Goal: Feedback & Contribution: Leave review/rating

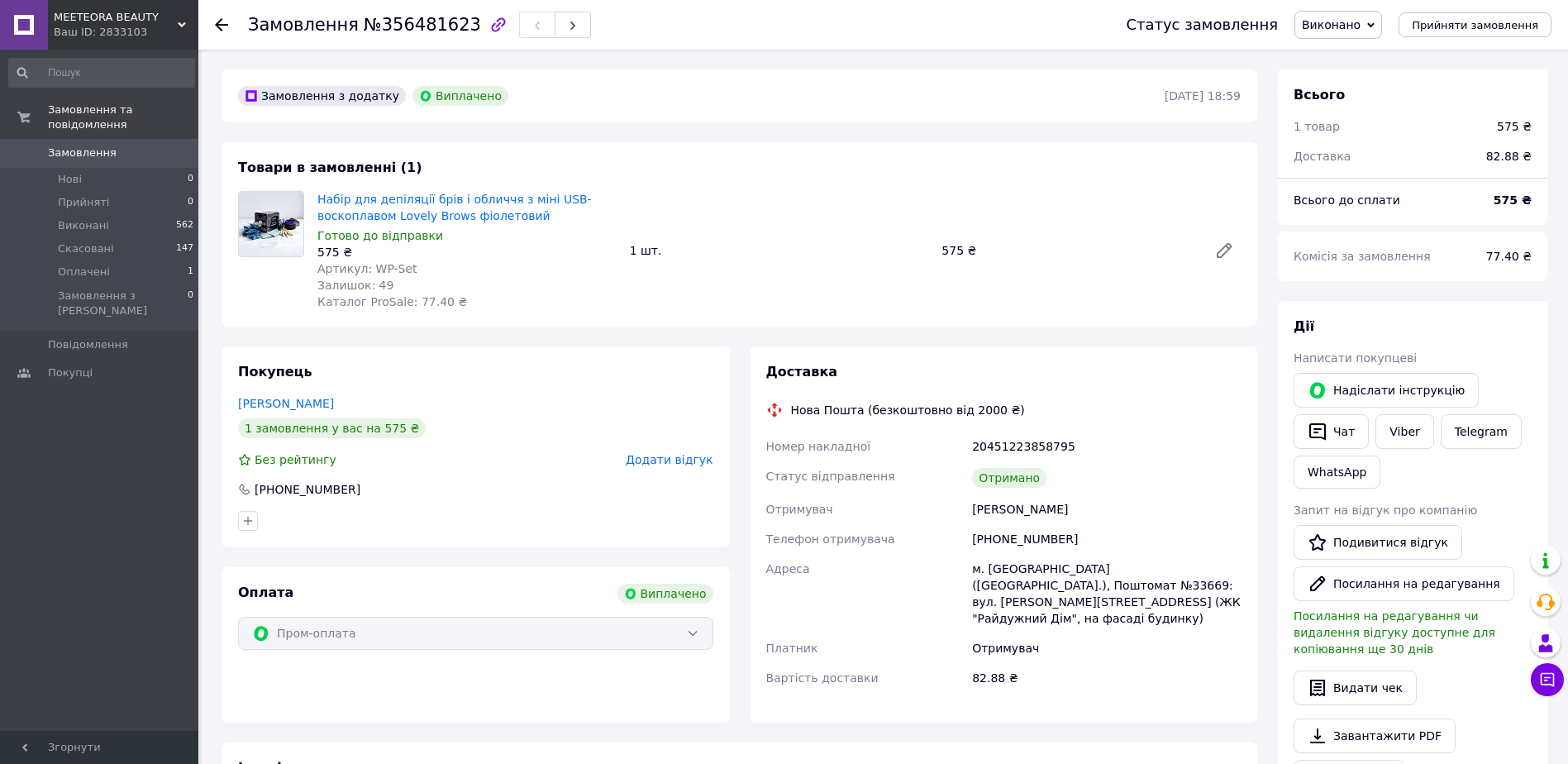
click at [100, 25] on div "Ваш ID: 2833103" at bounding box center [126, 32] width 145 height 15
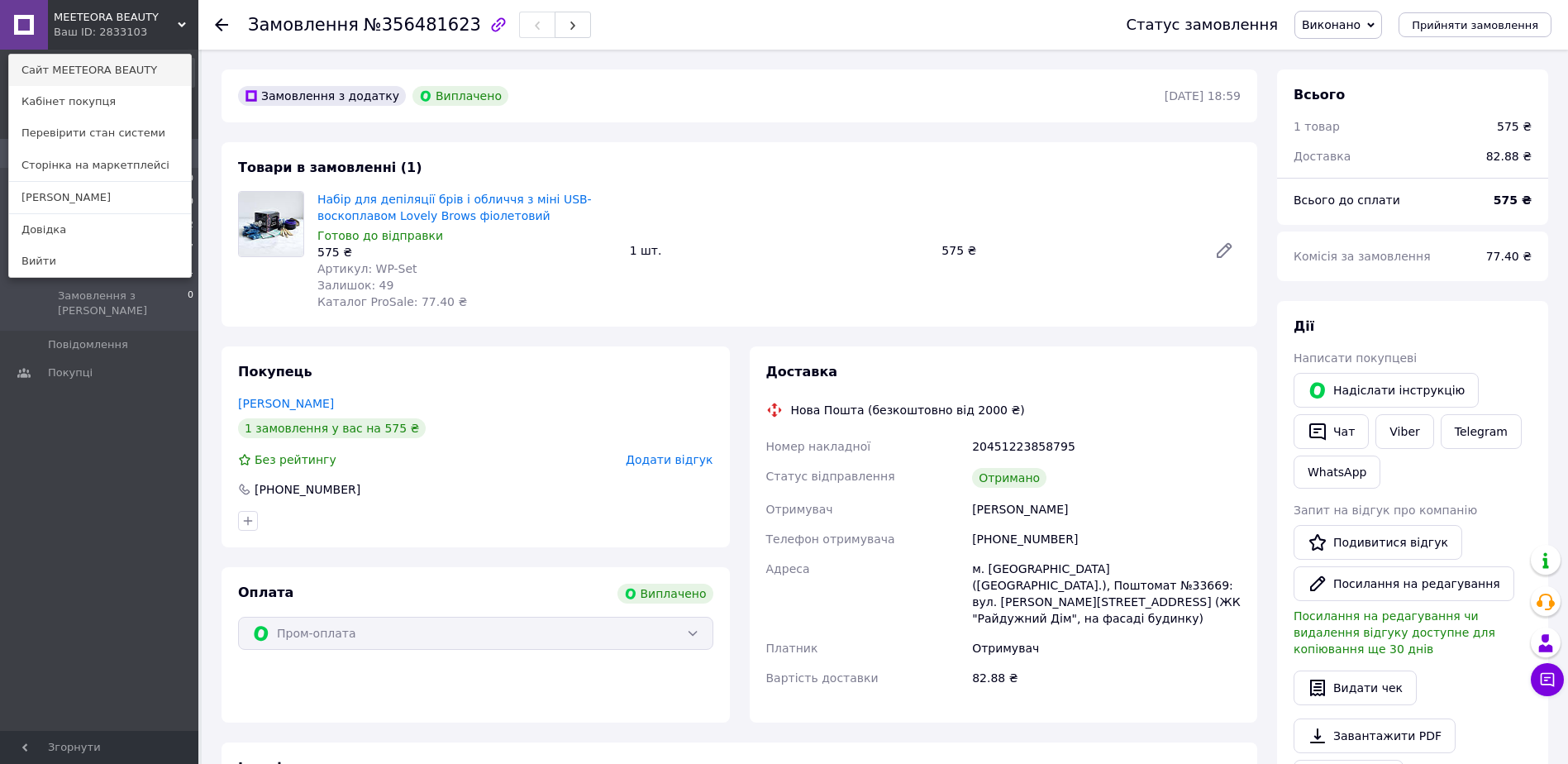
click at [93, 71] on link "Сайт MEETEORA BEAUTY" at bounding box center [100, 70] width 182 height 31
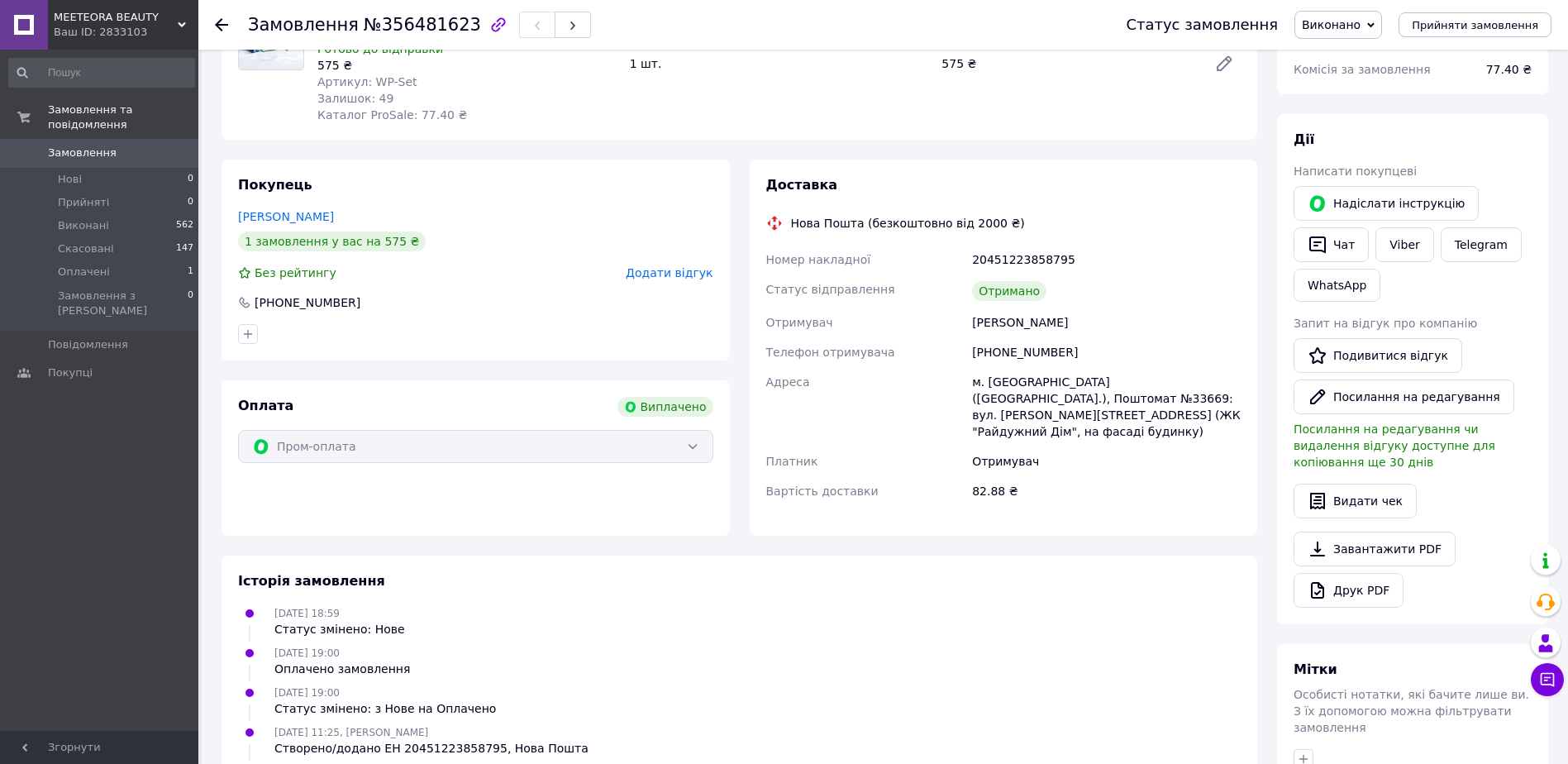
scroll to position [107, 0]
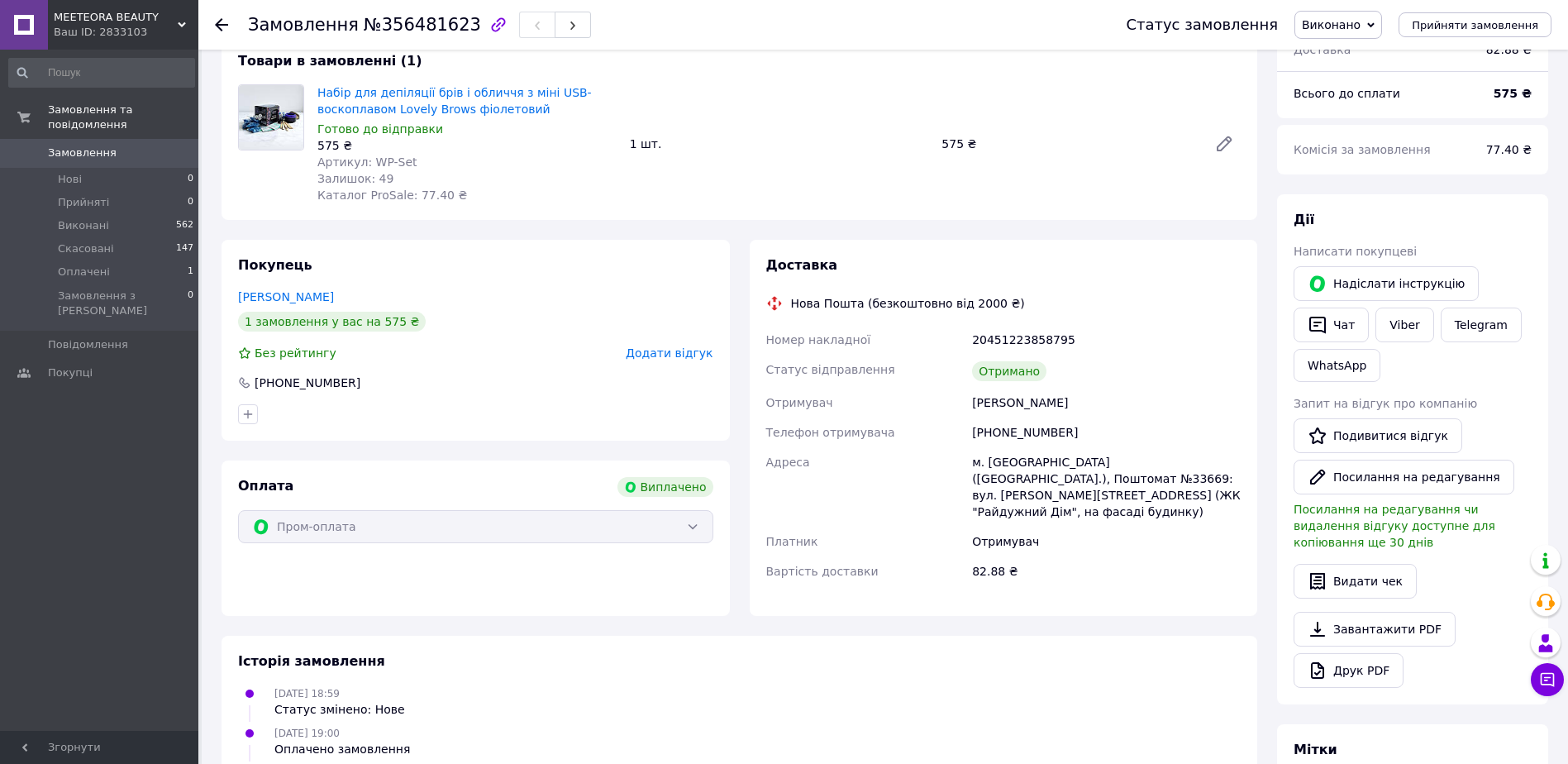
click at [183, 21] on icon at bounding box center [181, 25] width 9 height 9
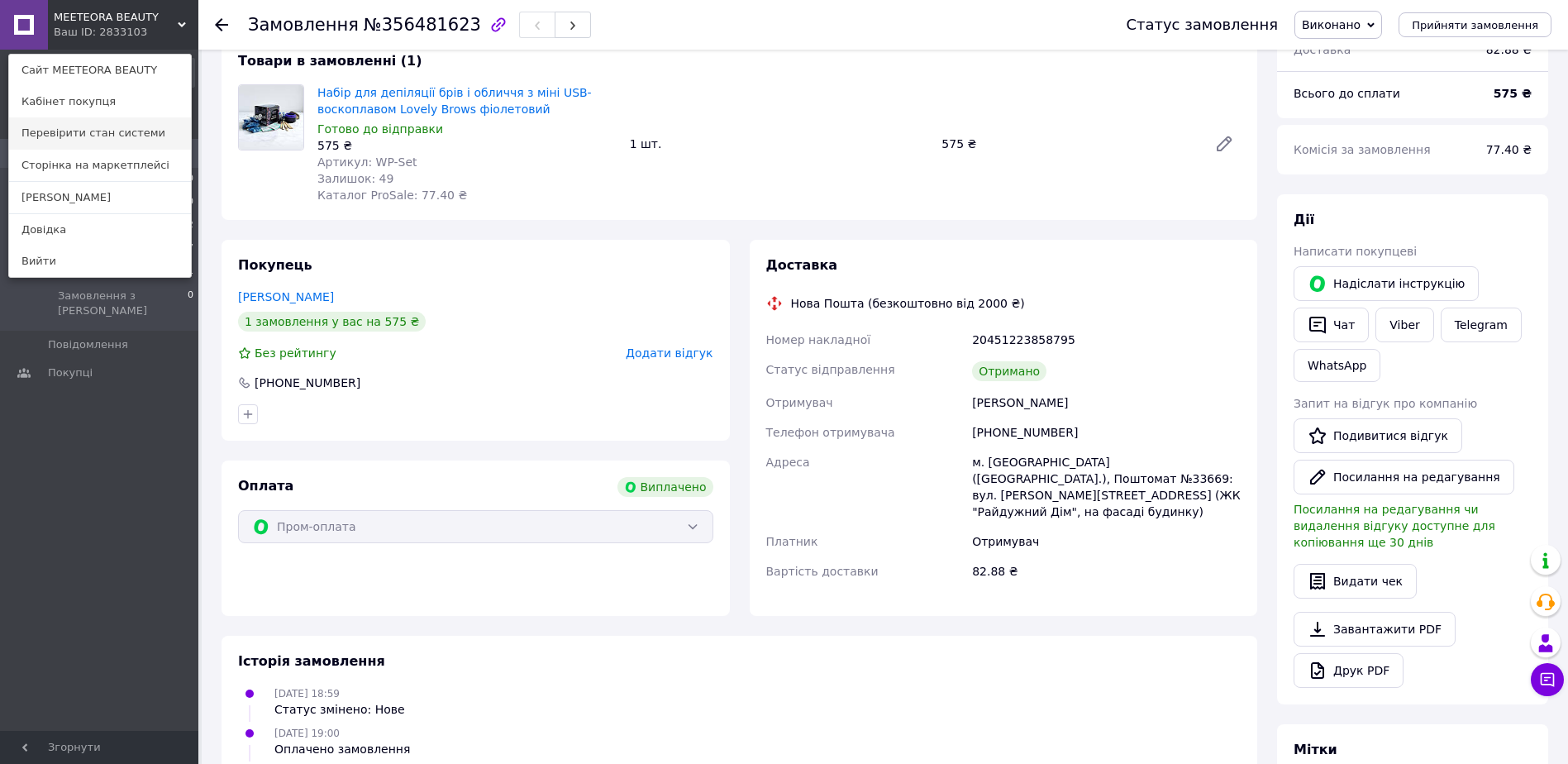
click at [114, 135] on link "Перевірити стан системи" at bounding box center [100, 133] width 182 height 31
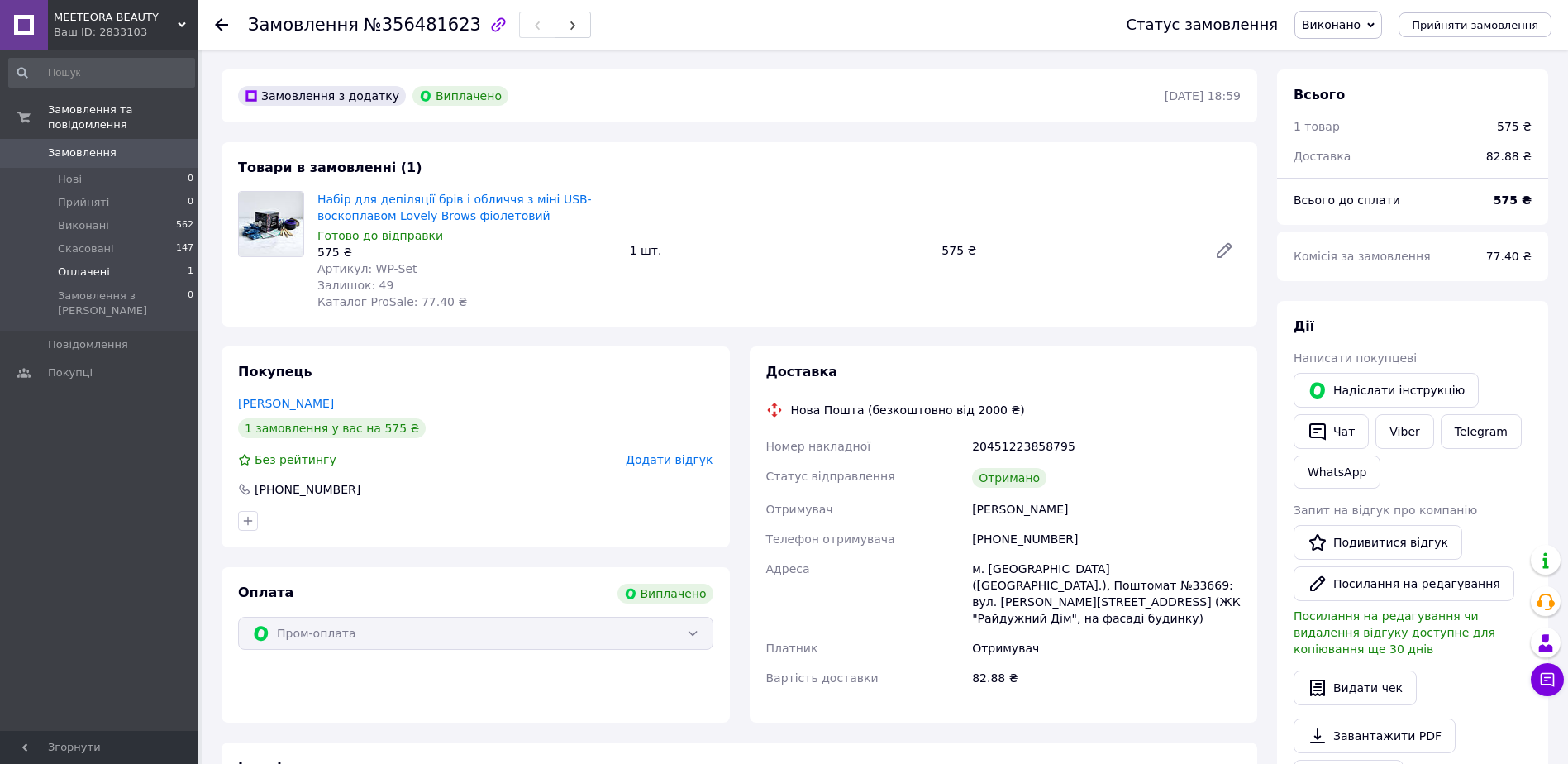
click at [109, 260] on li "Оплачені 1" at bounding box center [101, 272] width 203 height 23
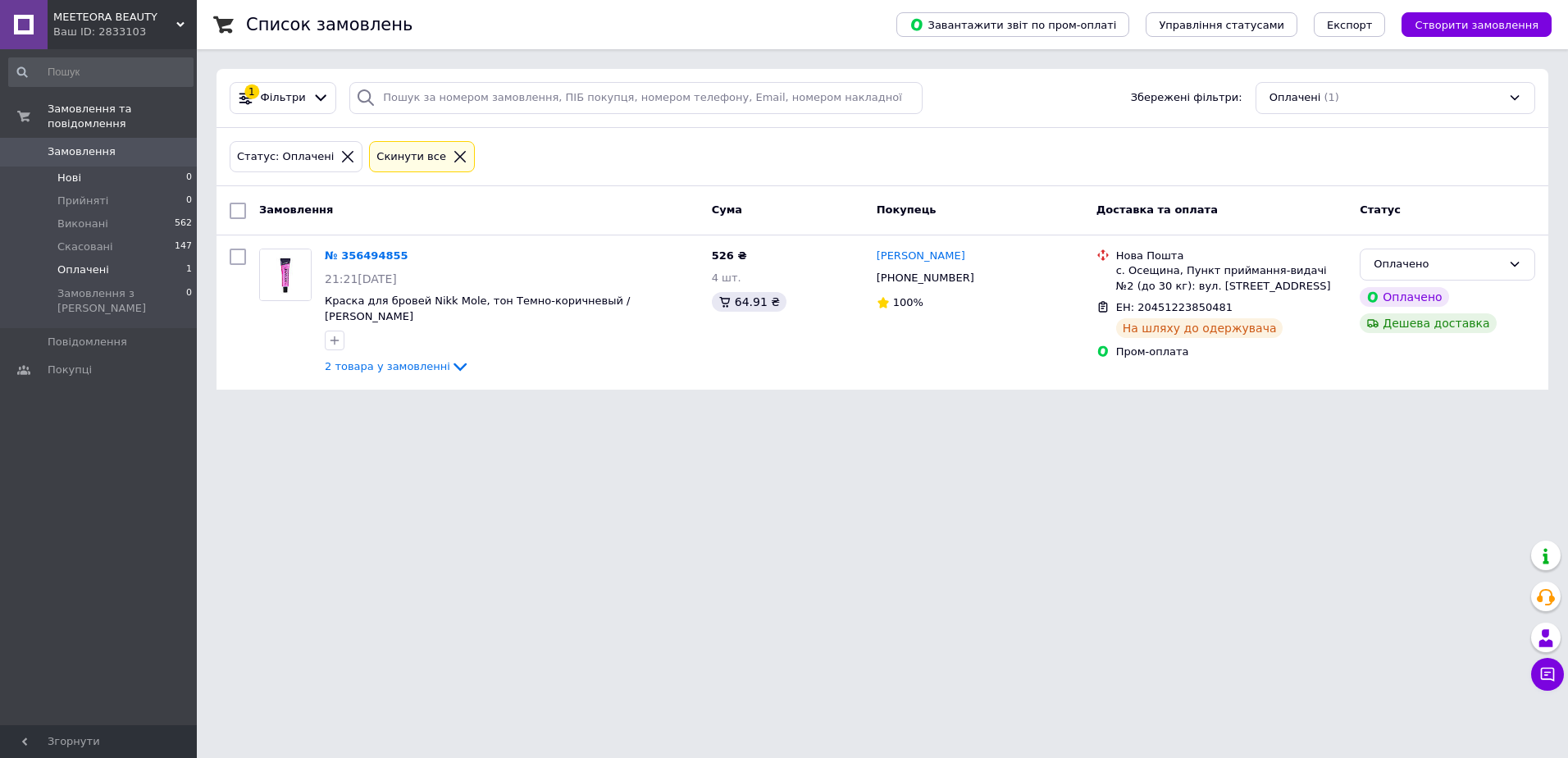
click at [87, 167] on li "Нові 0" at bounding box center [100, 178] width 201 height 23
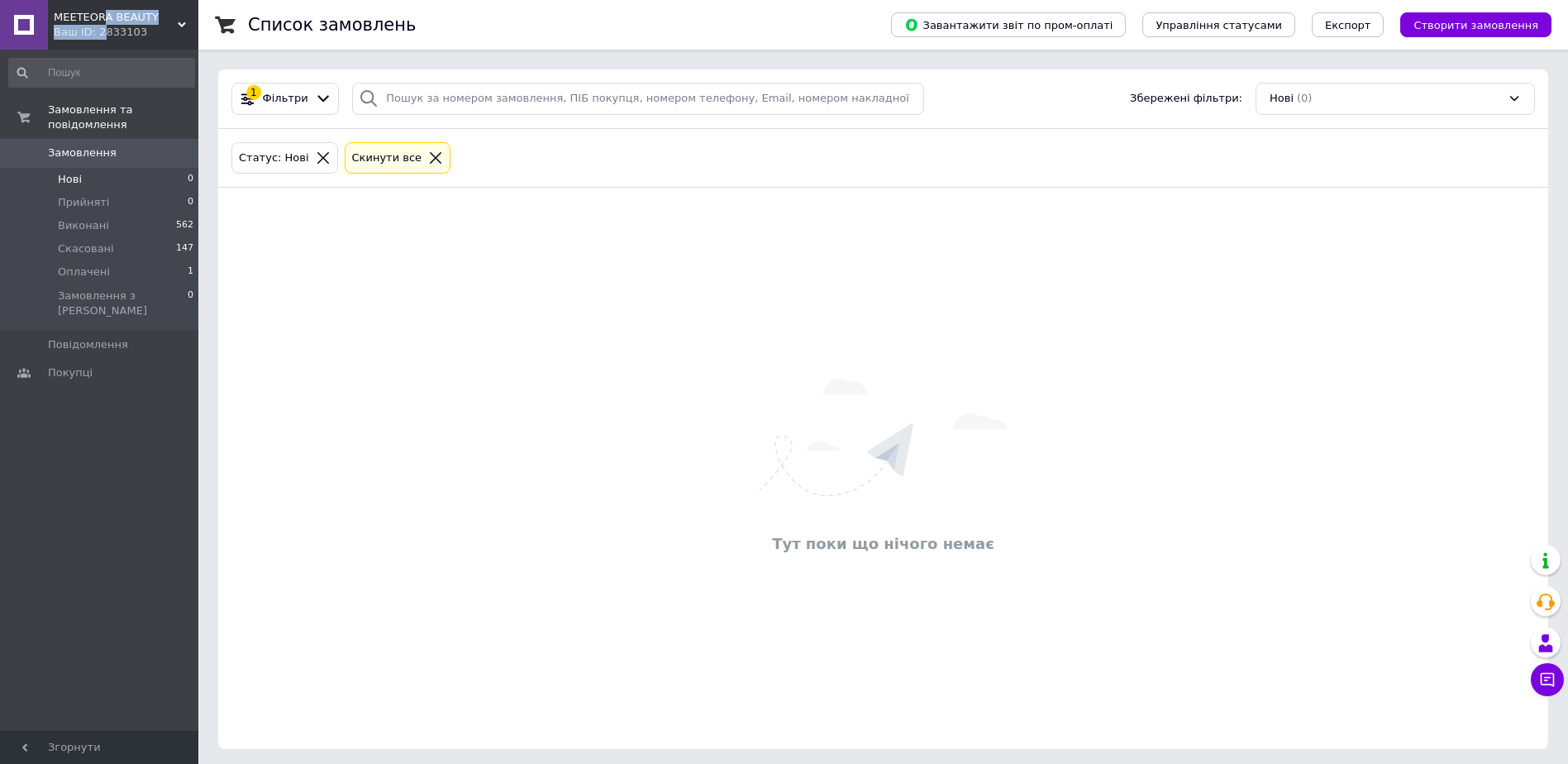
click at [97, 24] on div "MEETEORA BEAUTY Ваш ID: 2833103" at bounding box center [123, 25] width 151 height 50
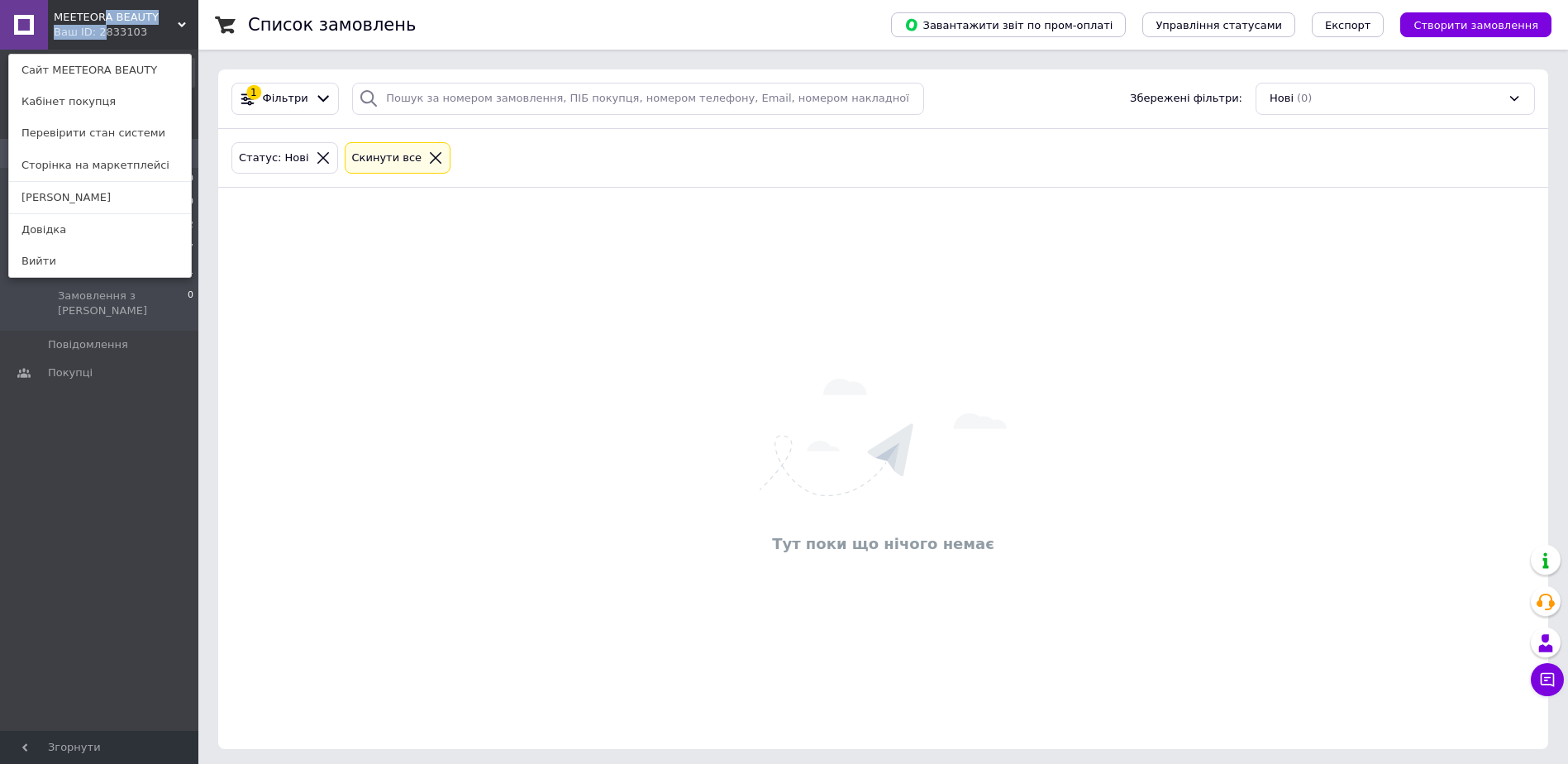
drag, startPoint x: 97, startPoint y: 24, endPoint x: 61, endPoint y: 73, distance: 60.8
click at [61, 73] on link "Сайт MEETEORA BEAUTY" at bounding box center [100, 70] width 182 height 31
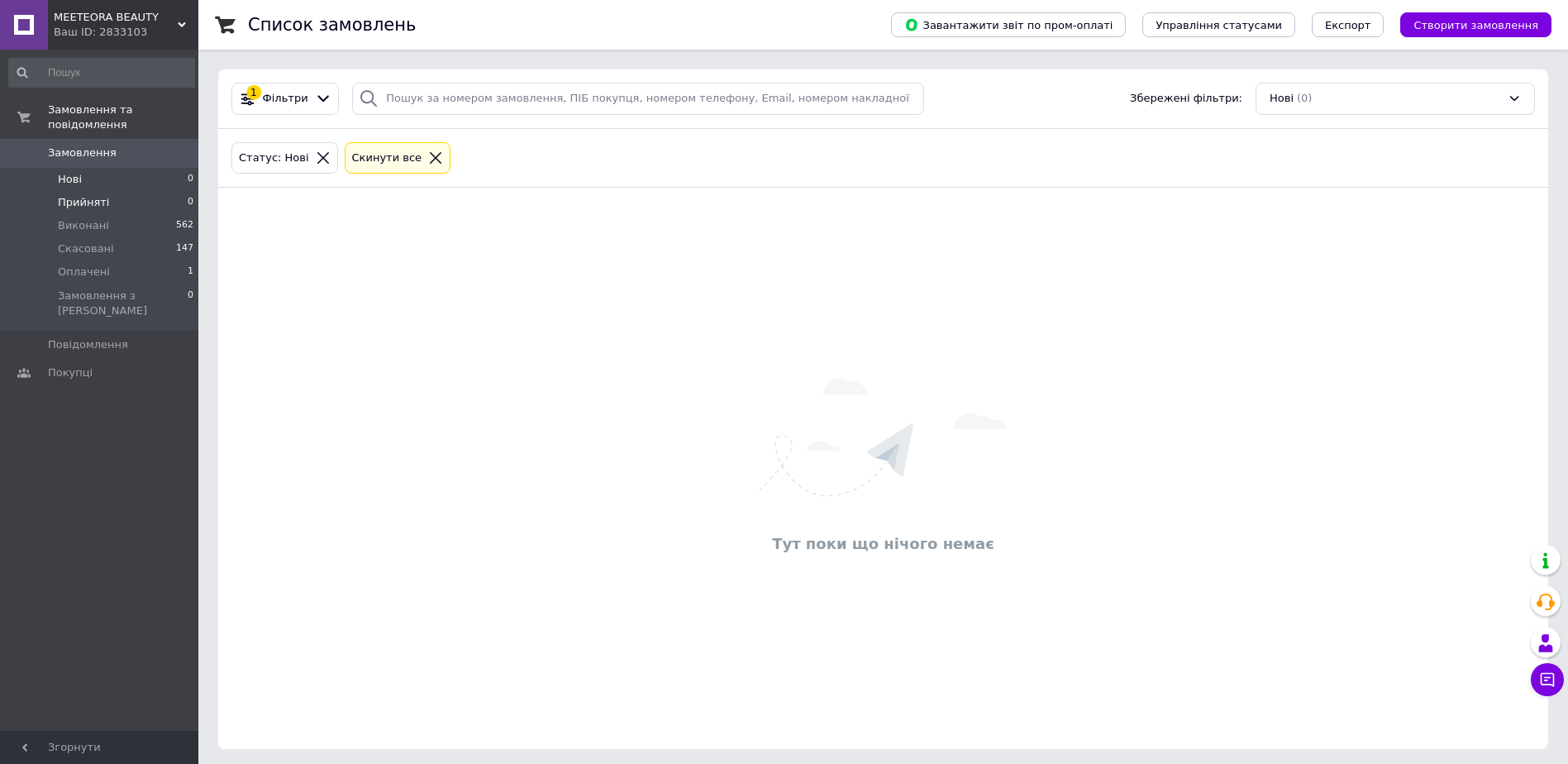
click at [92, 196] on span "Прийняті" at bounding box center [84, 203] width 51 height 15
click at [288, 101] on span "Фільтри" at bounding box center [286, 98] width 46 height 15
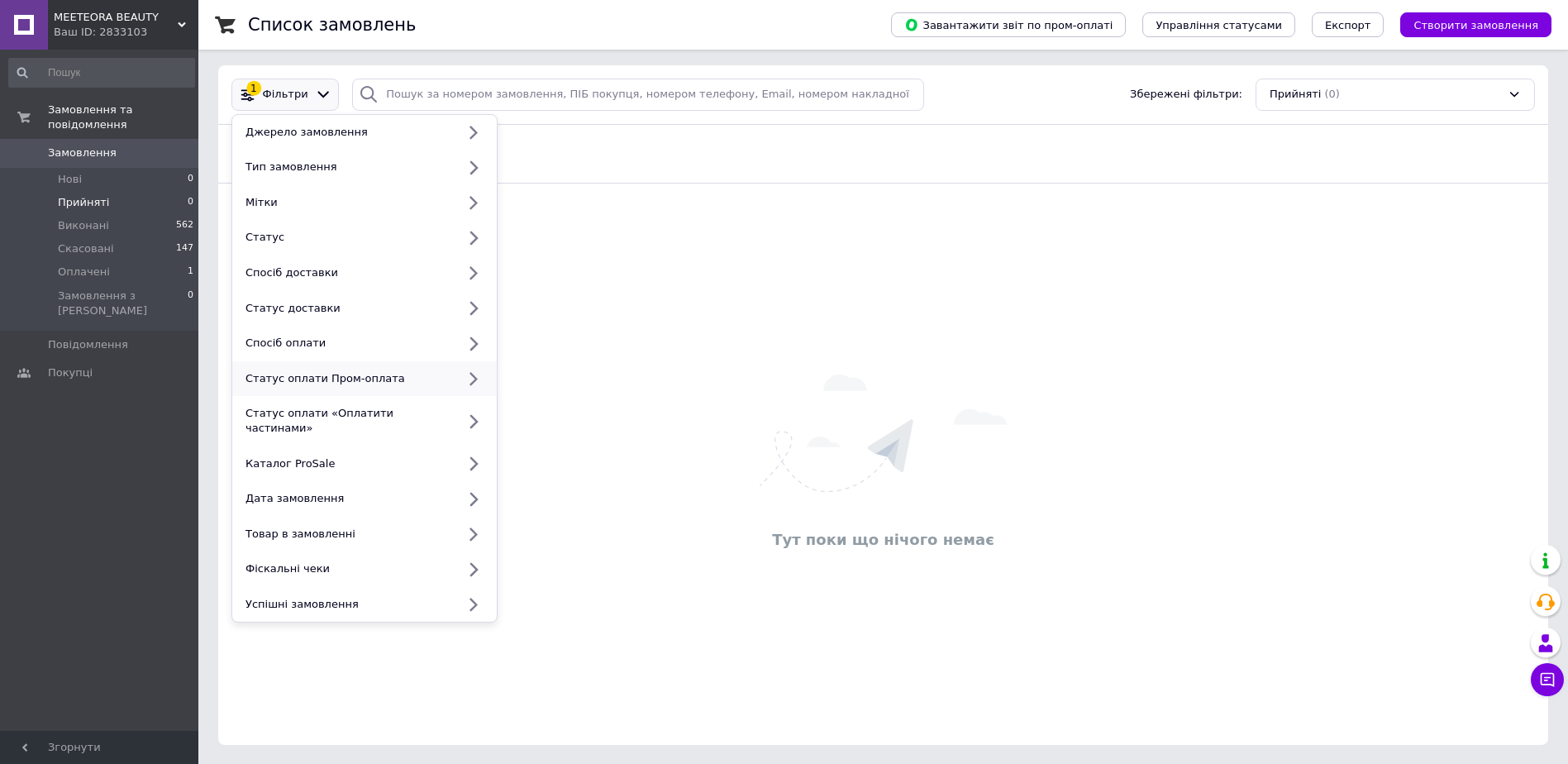
scroll to position [5, 0]
click at [654, 420] on div "1 Фільтри [PERSON_NAME] замовлення Тип замовлення Мітки Статус Спосіб доставки …" at bounding box center [884, 404] width 1331 height 680
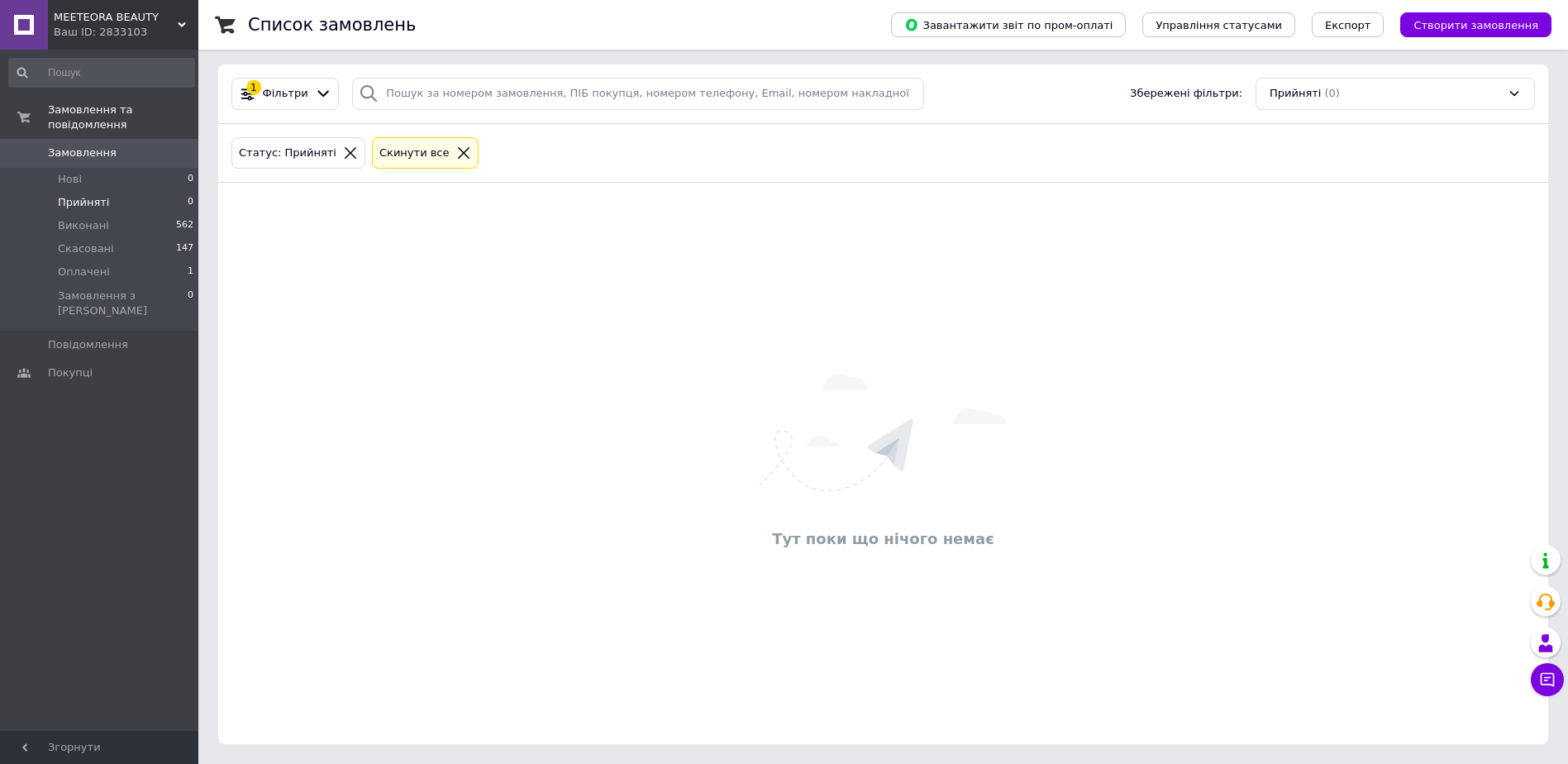
click at [458, 151] on icon at bounding box center [464, 153] width 11 height 11
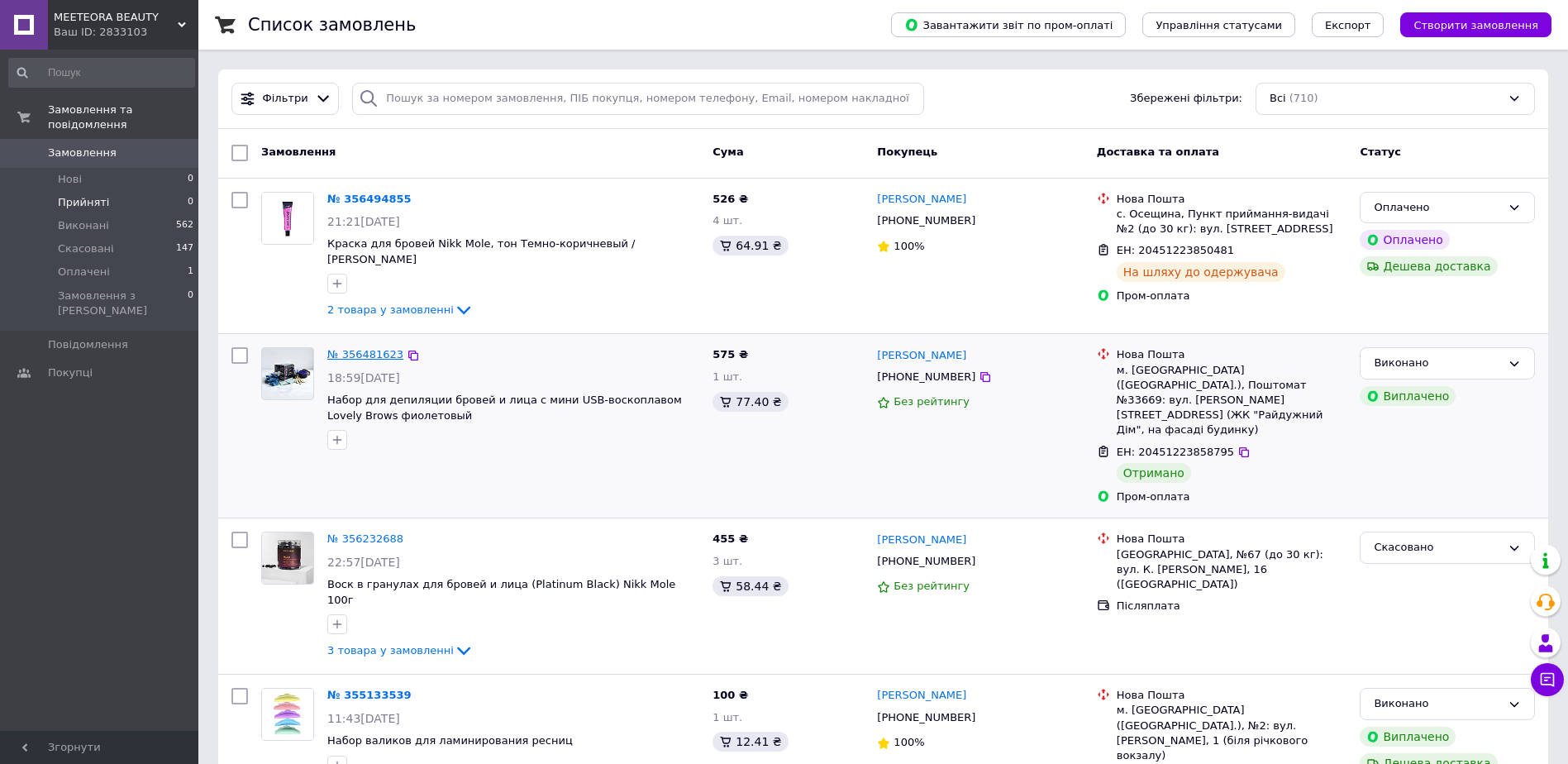
click at [370, 348] on link "№ 356481623" at bounding box center [365, 354] width 76 height 12
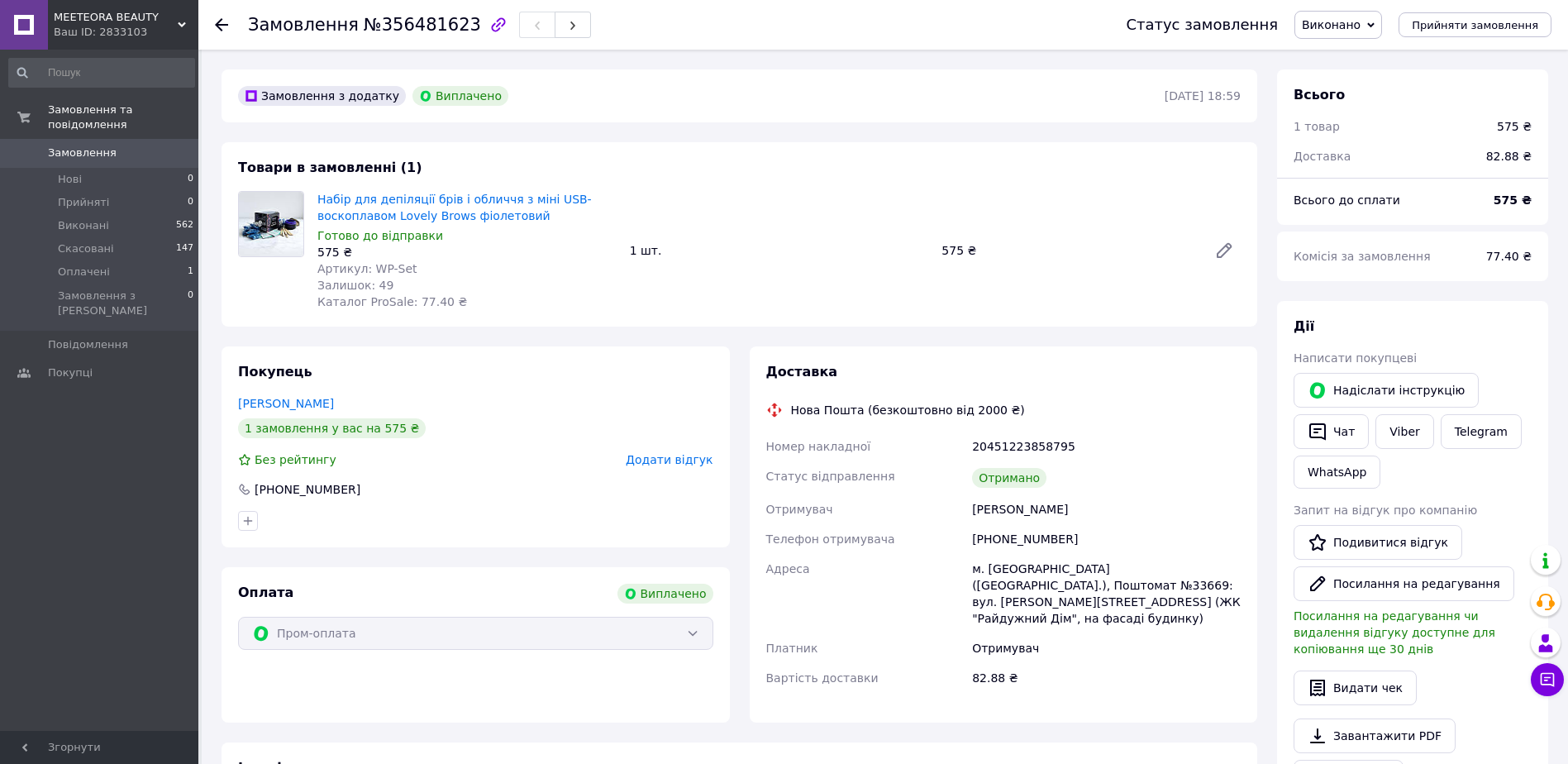
click at [680, 462] on span "Додати відгук" at bounding box center [669, 460] width 87 height 13
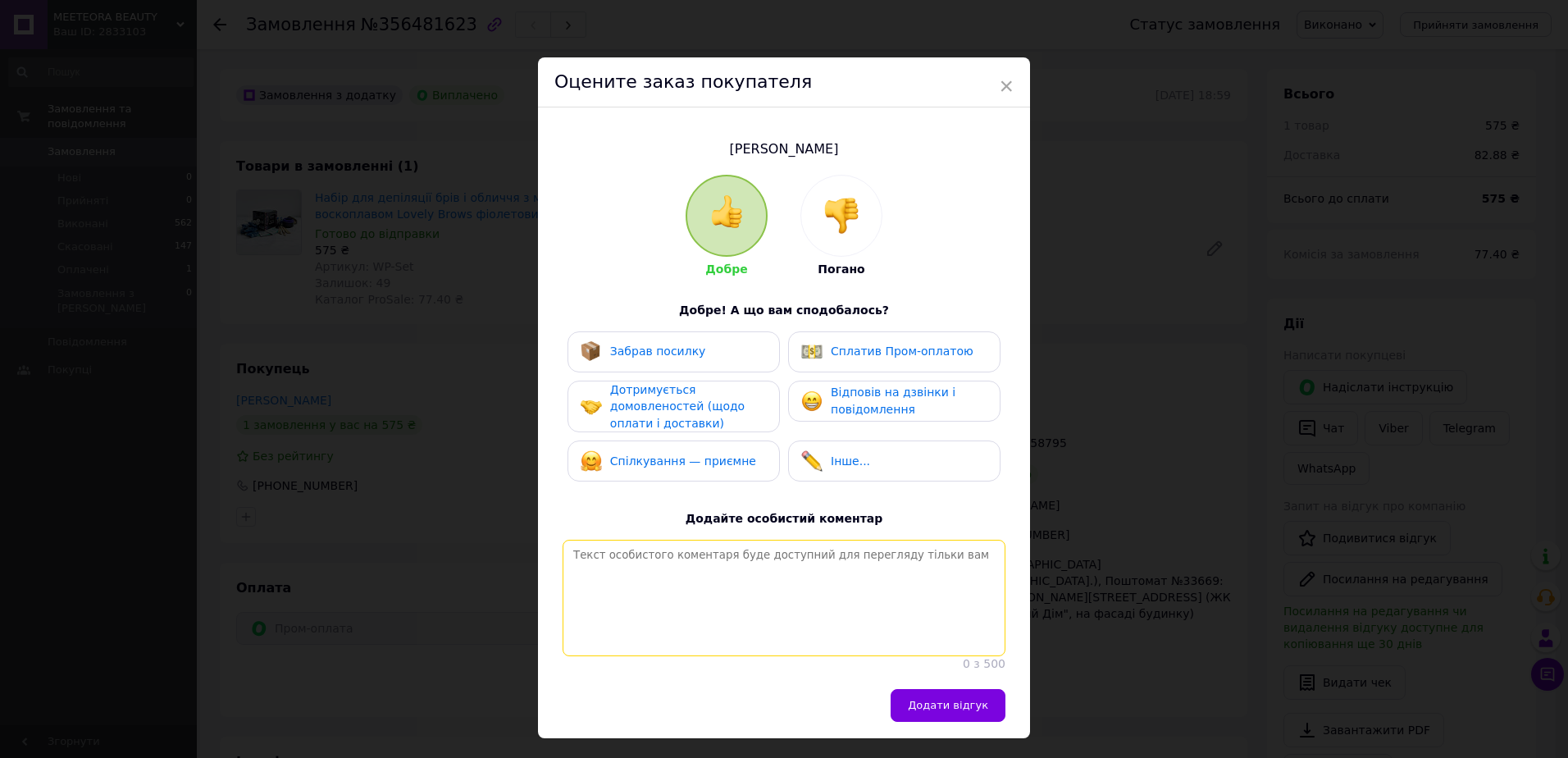
click at [595, 571] on textarea at bounding box center [784, 598] width 443 height 116
click at [601, 555] on textarea "Дякую, за Ваш відгук" at bounding box center [784, 598] width 443 height 116
click at [700, 559] on textarea "Дякуємо, за Ваш відгук" at bounding box center [784, 598] width 443 height 116
click at [616, 556] on textarea "Дякуємо, за Ваш відгук" at bounding box center [784, 598] width 443 height 116
type textarea "Дякуємо за Ваш відгук"
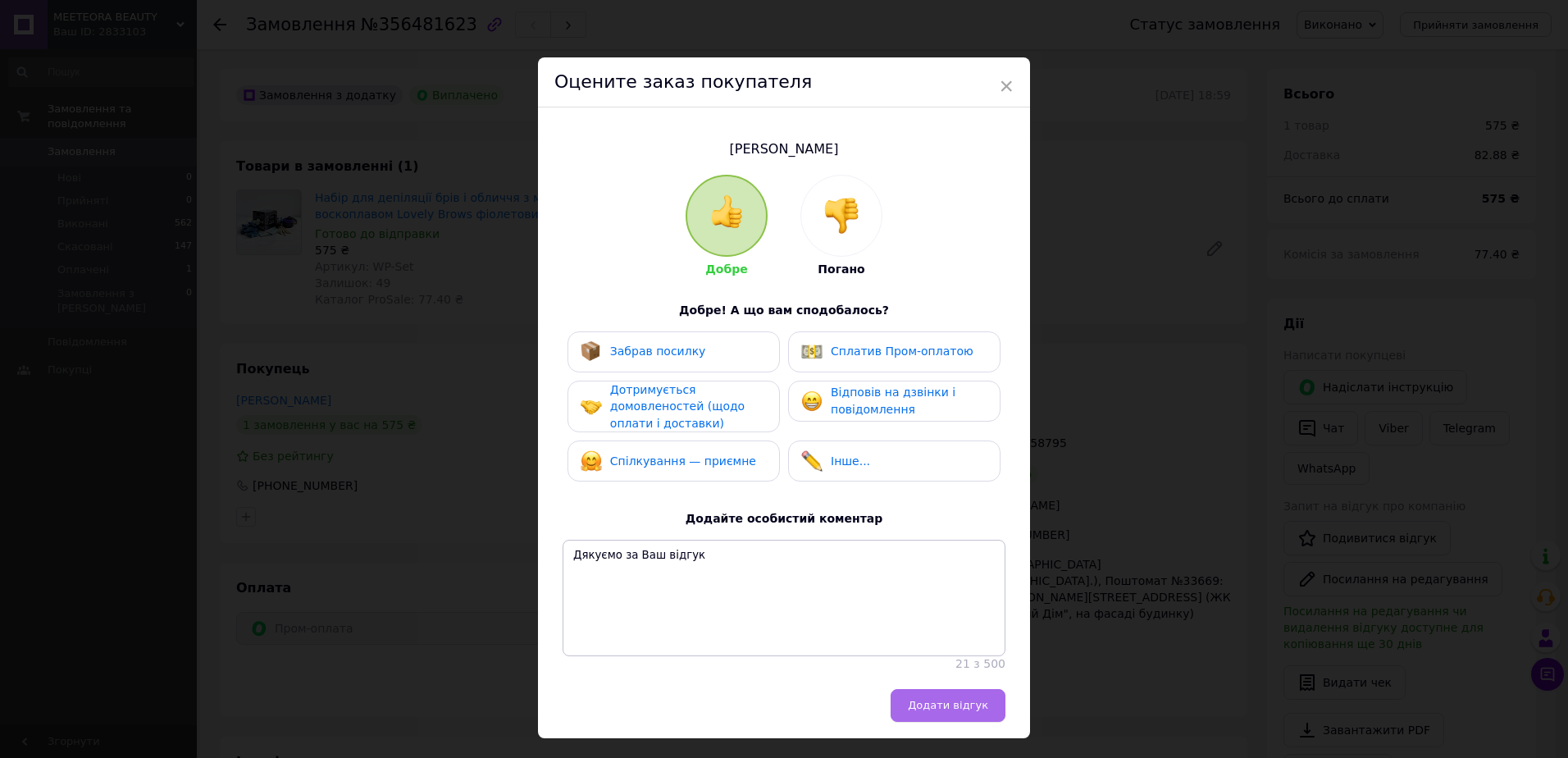
click at [963, 712] on span "Додати відгук" at bounding box center [948, 705] width 80 height 12
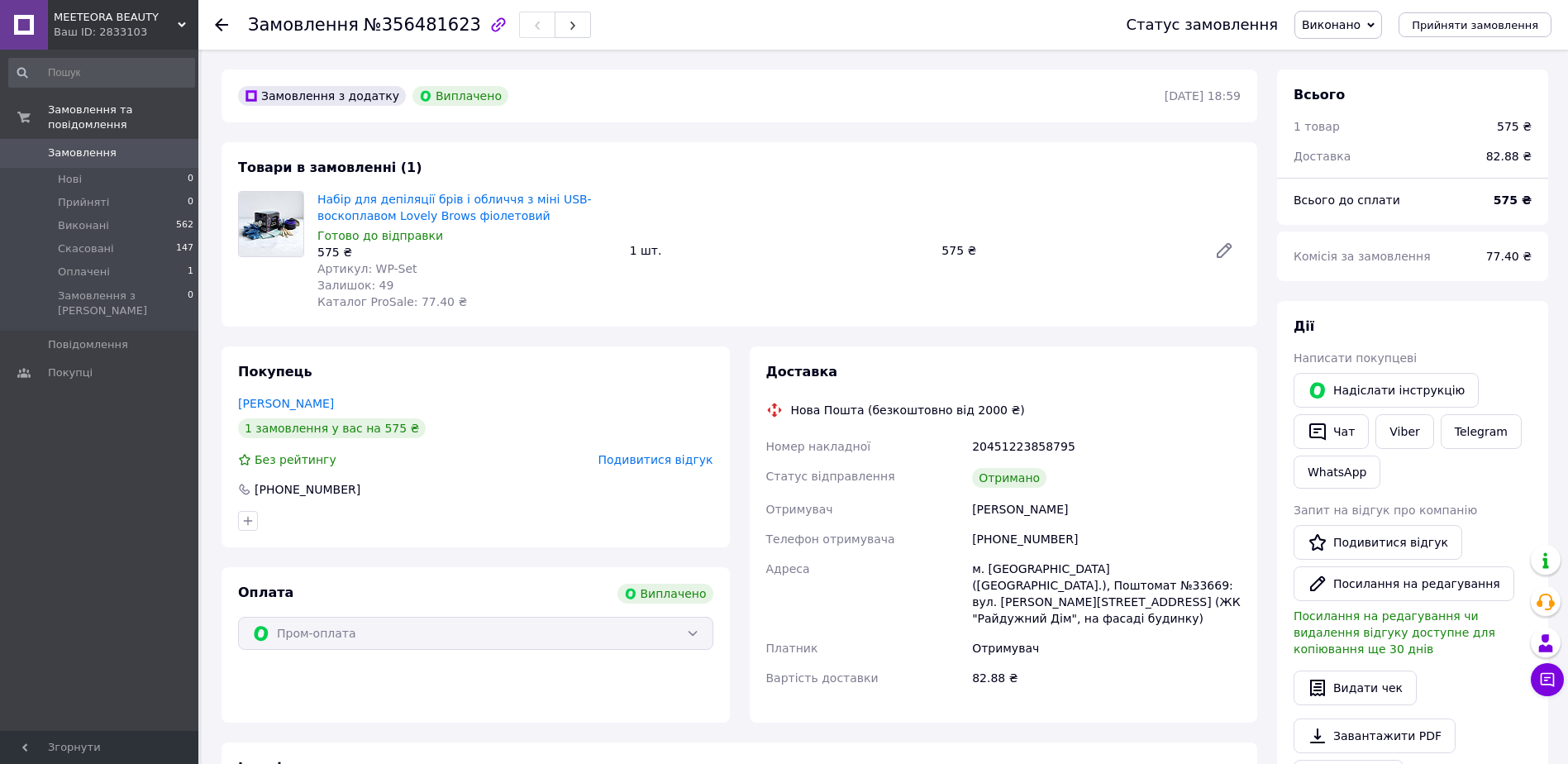
click at [646, 462] on span "Подивитися відгук" at bounding box center [656, 460] width 115 height 13
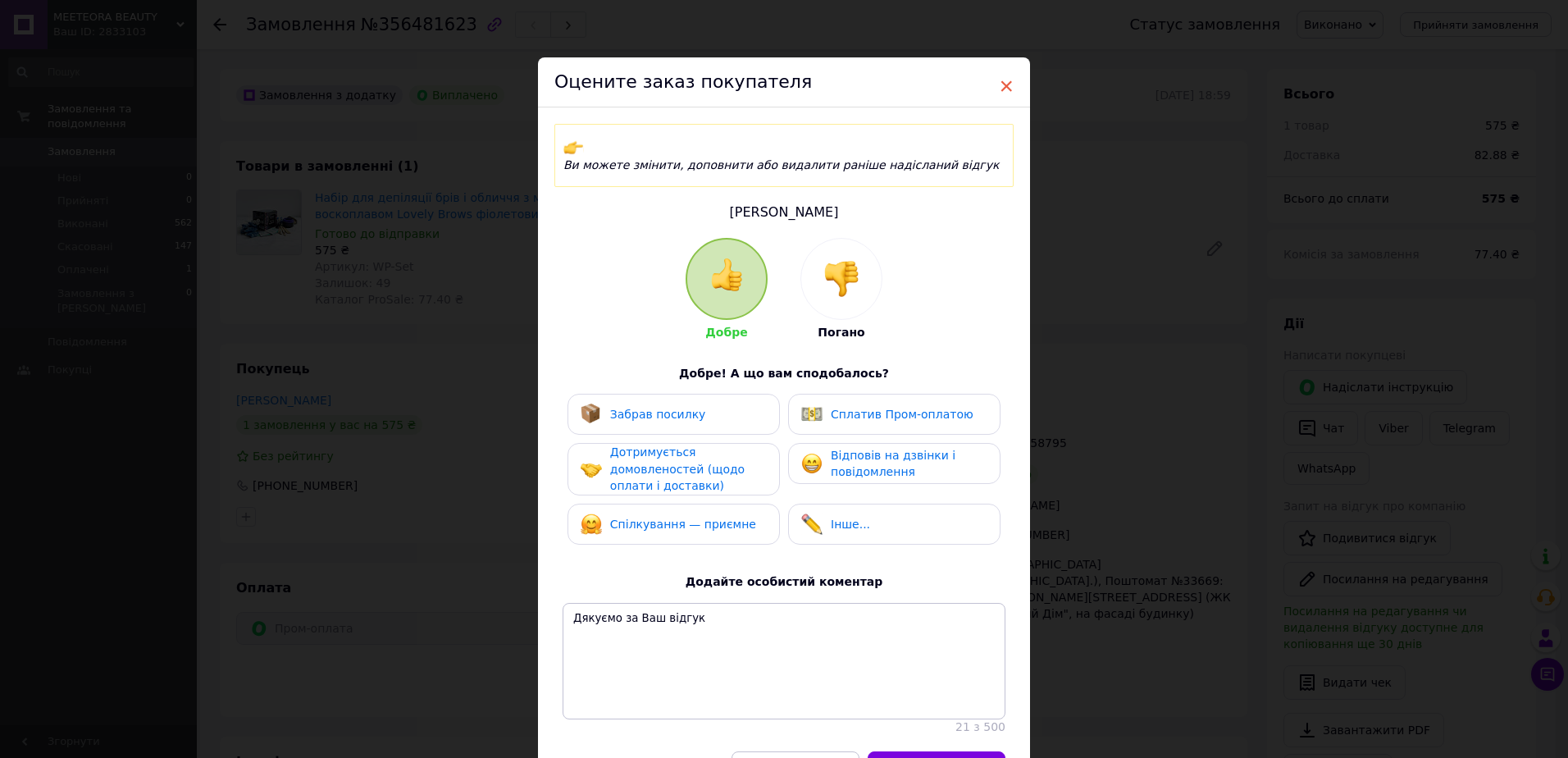
click at [1002, 84] on span "×" at bounding box center [1006, 85] width 15 height 27
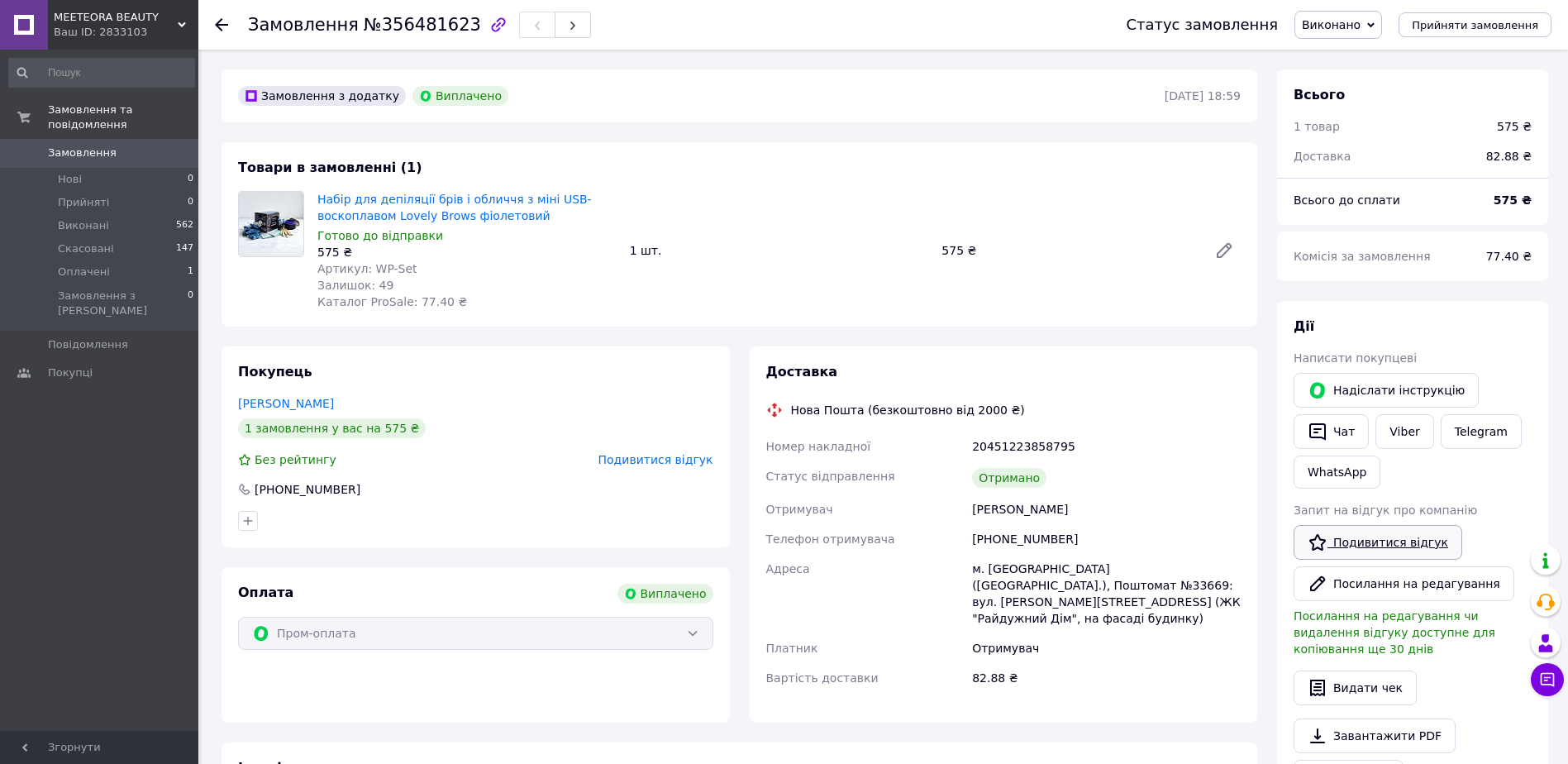
click at [1380, 541] on link "Подивитися відгук" at bounding box center [1377, 543] width 169 height 34
click at [82, 168] on li "Нові 0" at bounding box center [101, 179] width 203 height 23
